Goal: Entertainment & Leisure: Consume media (video, audio)

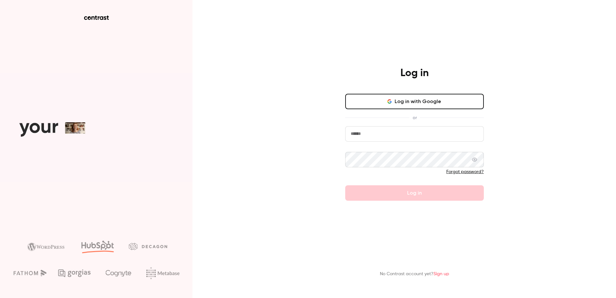
click at [397, 103] on button "Log in with Google" at bounding box center [414, 101] width 138 height 15
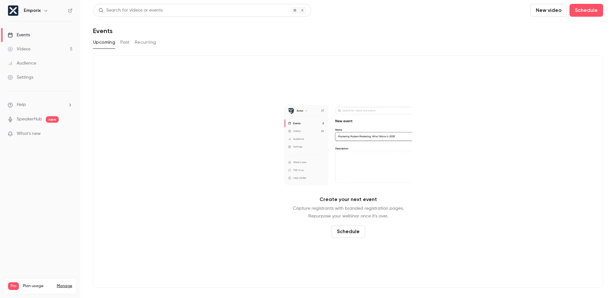
click at [30, 131] on span "What's new" at bounding box center [29, 133] width 24 height 7
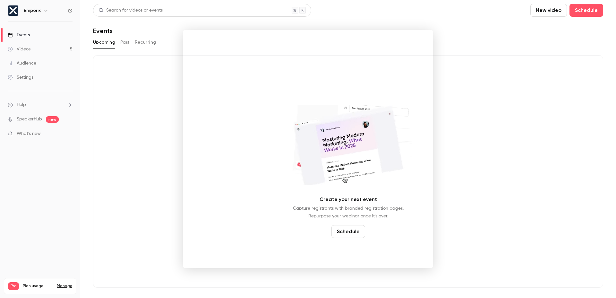
click at [478, 39] on div at bounding box center [308, 149] width 616 height 298
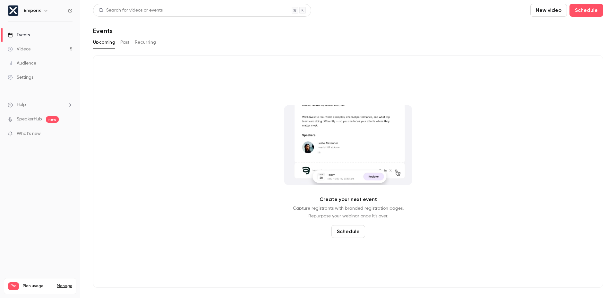
click at [28, 51] on div "Videos" at bounding box center [19, 49] width 23 height 6
